Goal: Transaction & Acquisition: Register for event/course

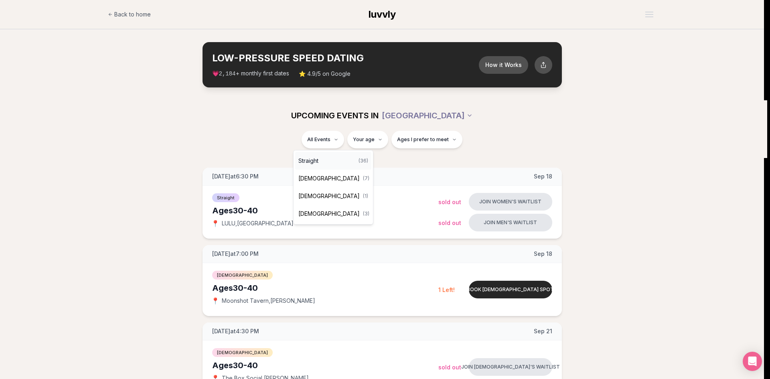
click at [324, 158] on div "Straight ( 36 )" at bounding box center [333, 161] width 76 height 18
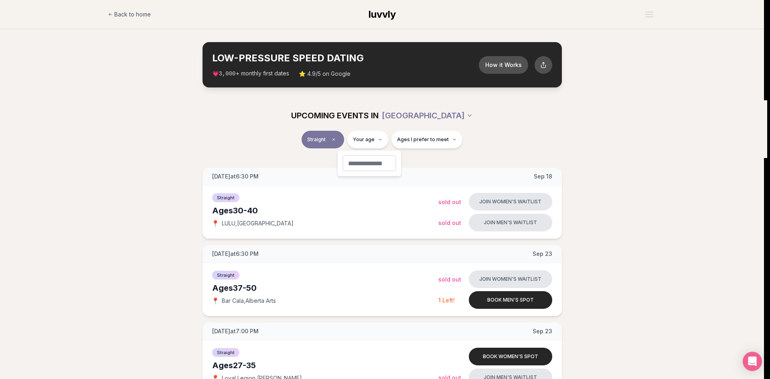
type input "**"
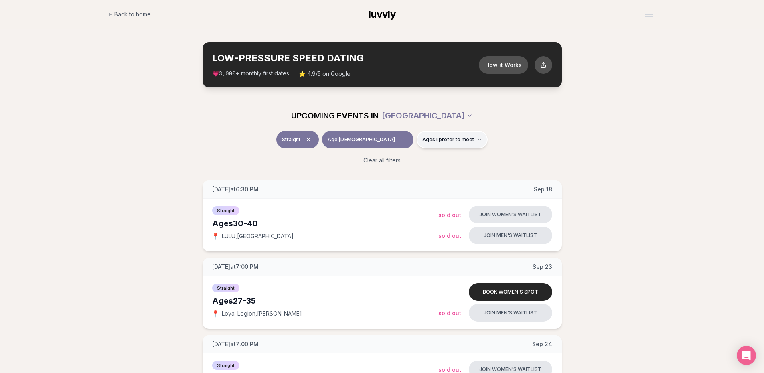
click at [425, 136] on button "Ages I prefer to meet" at bounding box center [452, 140] width 71 height 18
click at [428, 158] on span "Younger than me" at bounding box center [425, 159] width 45 height 8
click at [398, 158] on button "Younger than me" at bounding box center [395, 159] width 6 height 6
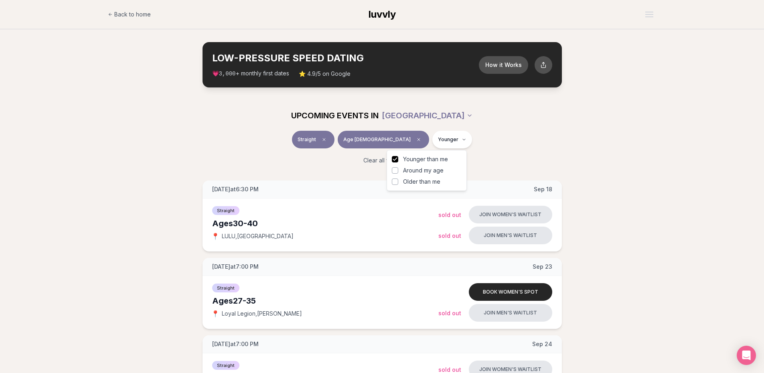
click at [538, 139] on div "Straight Age [DEMOGRAPHIC_DATA] Younger" at bounding box center [382, 141] width 449 height 21
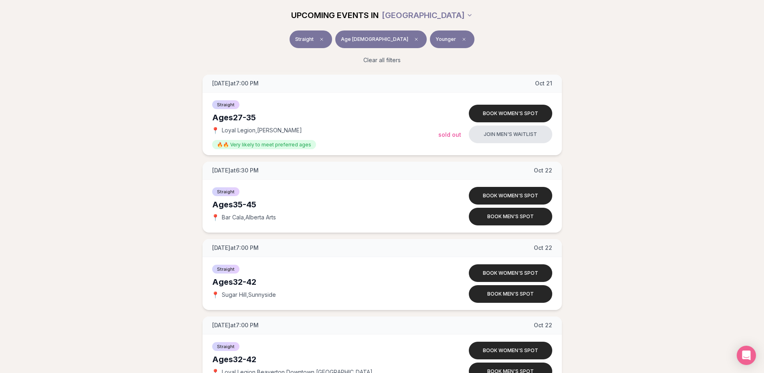
scroll to position [1928, 0]
